Goal: Task Accomplishment & Management: Use online tool/utility

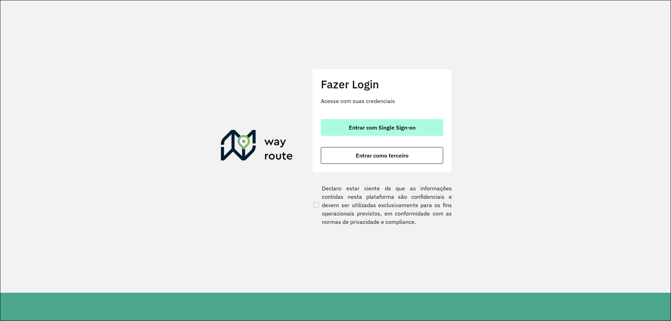
click at [394, 129] on span "Entrar com Single Sign-on" at bounding box center [382, 128] width 67 height 6
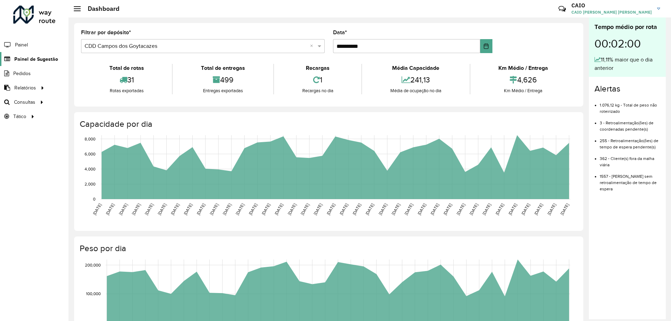
click at [46, 53] on link "Painel de Sugestão" at bounding box center [29, 59] width 58 height 14
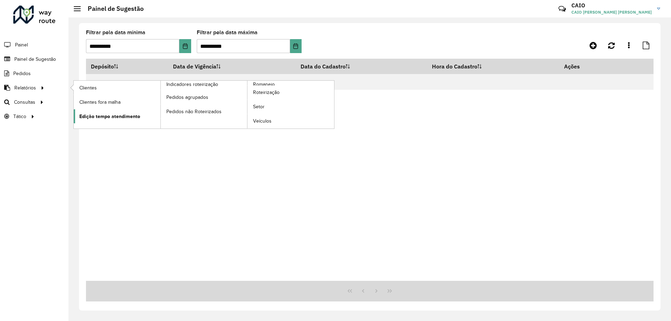
click at [114, 120] on span "Edição tempo atendimento" at bounding box center [109, 116] width 61 height 7
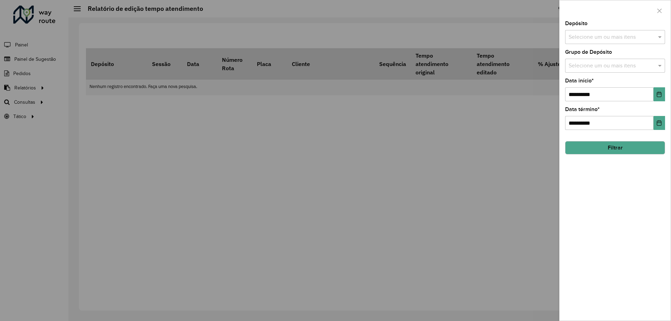
click at [656, 35] on input "text" at bounding box center [611, 37] width 89 height 8
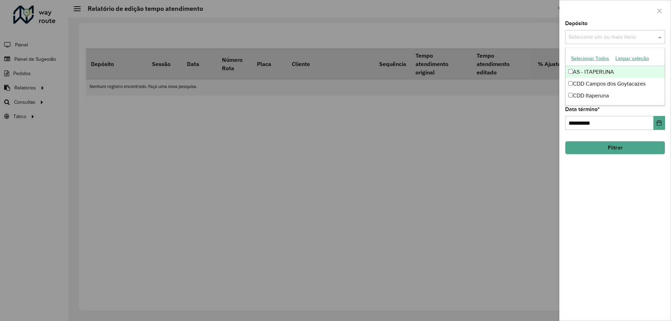
click at [599, 62] on button "Selecionar Todos" at bounding box center [590, 58] width 44 height 11
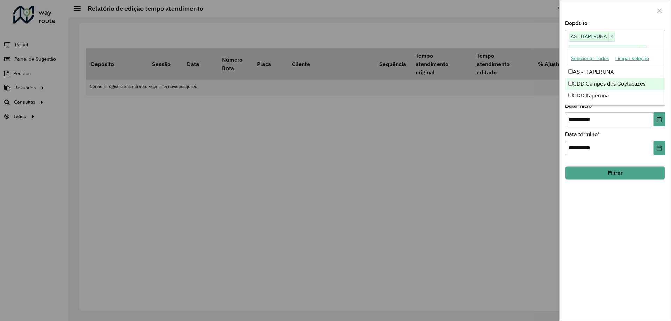
drag, startPoint x: 624, startPoint y: 219, endPoint x: 624, endPoint y: 206, distance: 13.3
click at [624, 206] on div "**********" at bounding box center [615, 171] width 111 height 300
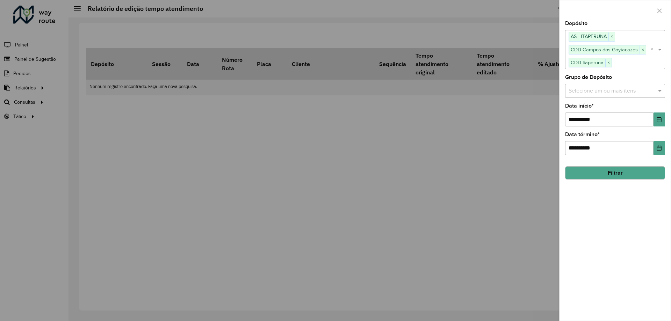
click at [592, 91] on input "text" at bounding box center [611, 91] width 89 height 8
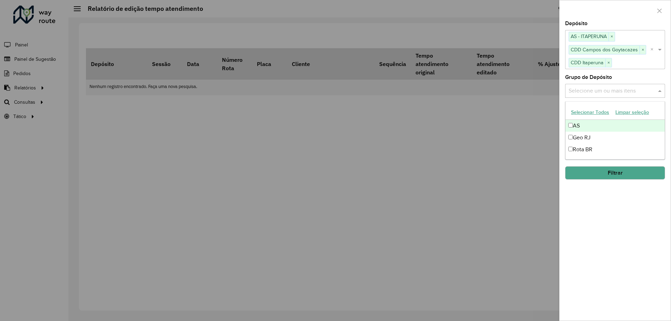
drag, startPoint x: 596, startPoint y: 111, endPoint x: 598, endPoint y: 108, distance: 3.8
click at [598, 108] on button "Selecionar Todos" at bounding box center [590, 112] width 44 height 11
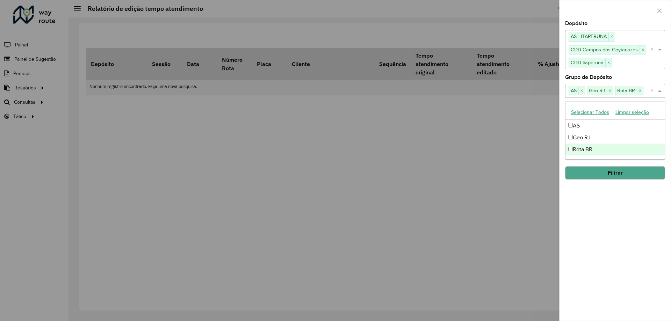
click at [616, 195] on div "**********" at bounding box center [615, 171] width 111 height 300
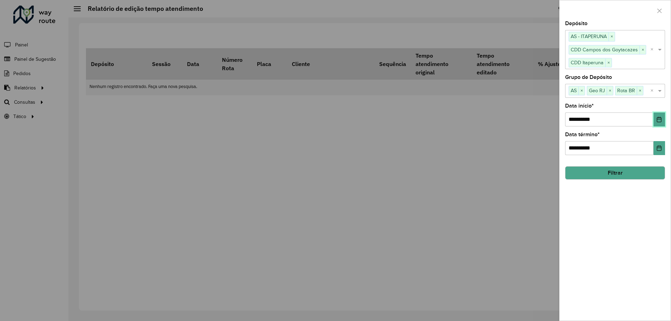
click at [657, 117] on icon "Choose Date" at bounding box center [659, 120] width 6 height 6
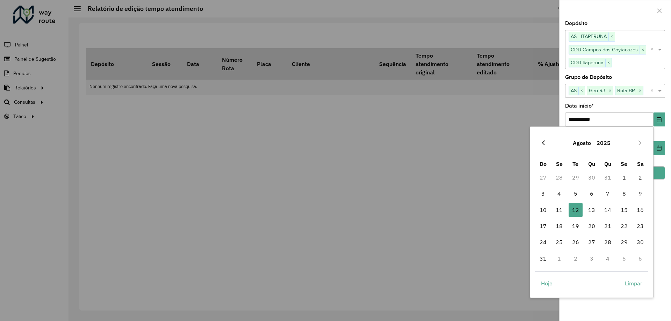
click at [541, 143] on icon "Previous Month" at bounding box center [544, 143] width 6 height 6
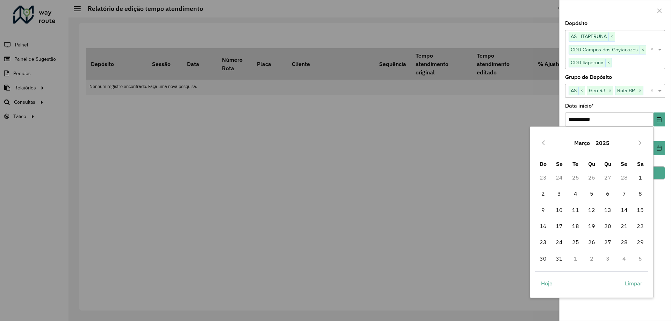
click at [541, 143] on icon "Previous Month" at bounding box center [544, 143] width 6 height 6
click at [591, 176] on span "1" at bounding box center [592, 178] width 14 height 14
type input "**********"
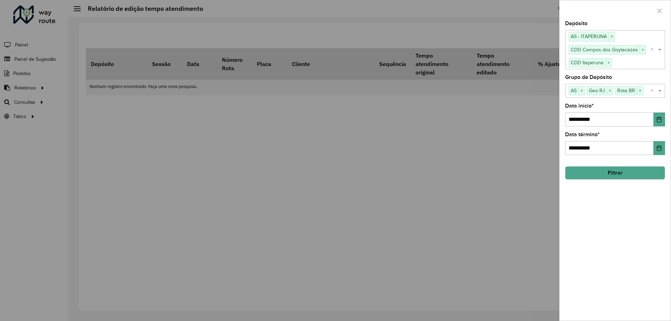
click at [623, 242] on div "**********" at bounding box center [615, 171] width 111 height 300
click at [613, 173] on button "Filtrar" at bounding box center [615, 172] width 100 height 13
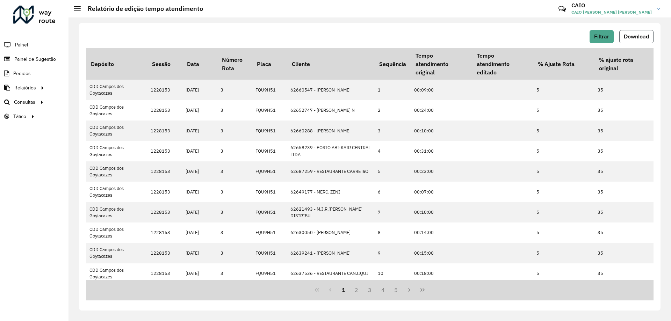
click at [630, 36] on span "Download" at bounding box center [636, 37] width 25 height 6
click at [38, 60] on span "Painel de Sugestão" at bounding box center [36, 59] width 44 height 7
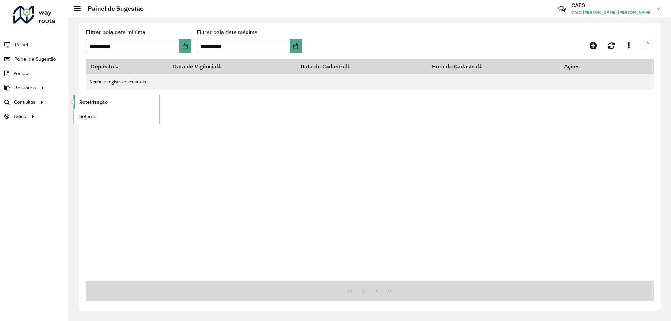
click at [92, 101] on span "Roteirização" at bounding box center [93, 102] width 28 height 7
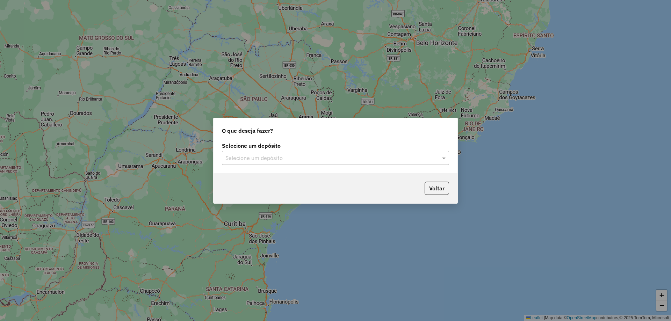
click at [256, 157] on input "text" at bounding box center [328, 158] width 206 height 8
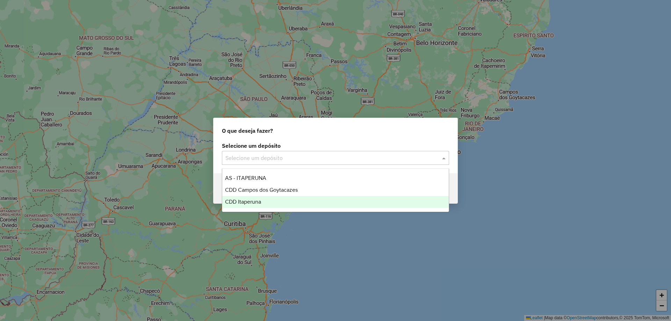
click at [252, 202] on span "CDD Itaperuna" at bounding box center [243, 202] width 36 height 6
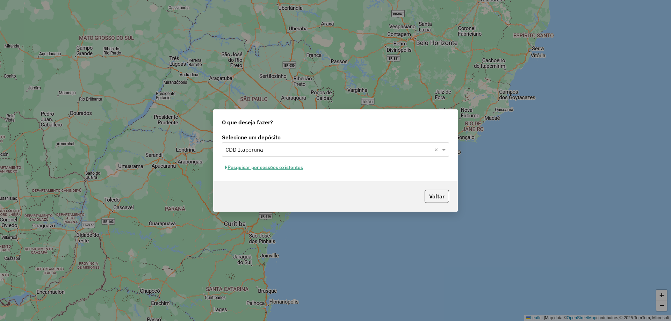
click at [258, 170] on button "Pesquisar por sessões existentes" at bounding box center [264, 167] width 84 height 11
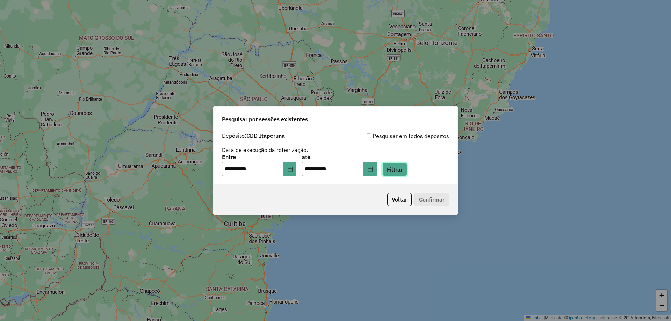
click at [407, 170] on button "Filtrar" at bounding box center [394, 169] width 25 height 13
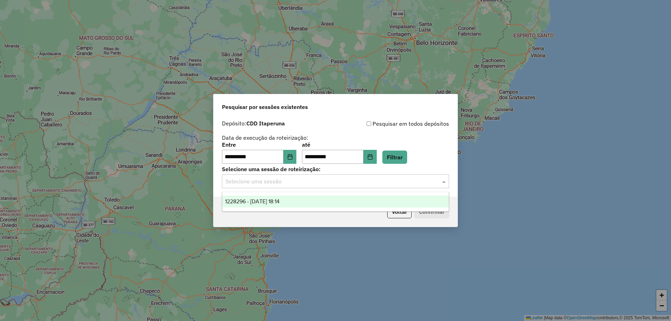
click at [371, 182] on input "text" at bounding box center [328, 182] width 206 height 8
click at [375, 199] on div "1228296 - 12/08/2025 18:14" at bounding box center [335, 202] width 227 height 12
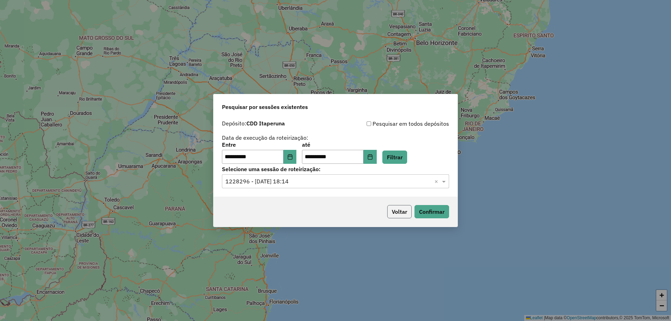
click at [396, 210] on button "Voltar" at bounding box center [399, 211] width 24 height 13
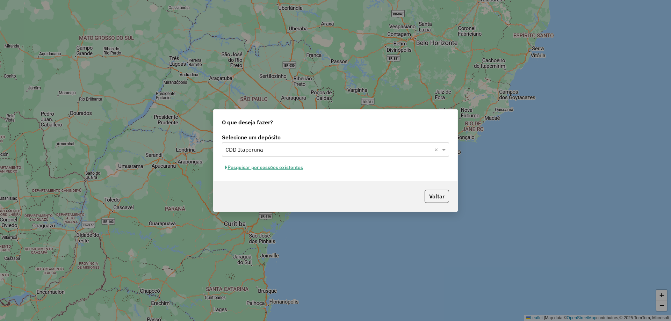
click at [282, 171] on button "Pesquisar por sessões existentes" at bounding box center [264, 167] width 84 height 11
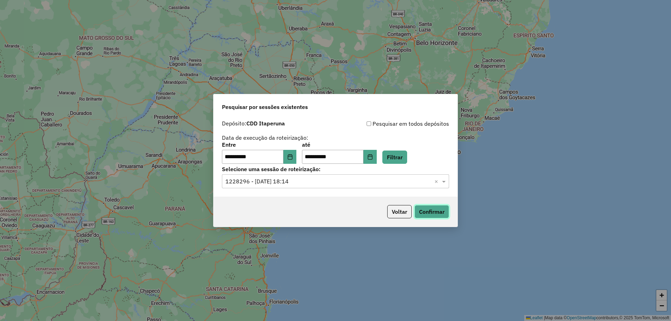
click at [430, 209] on button "Confirmar" at bounding box center [432, 211] width 35 height 13
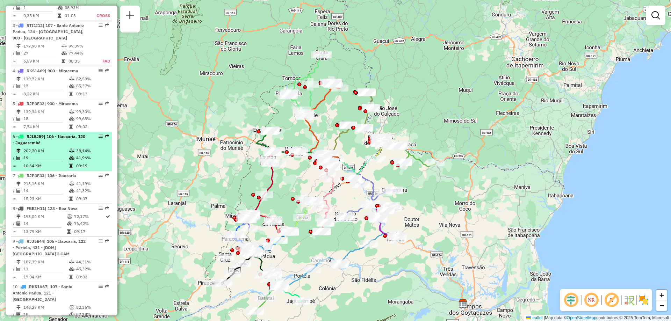
scroll to position [385, 0]
